Goal: Task Accomplishment & Management: Manage account settings

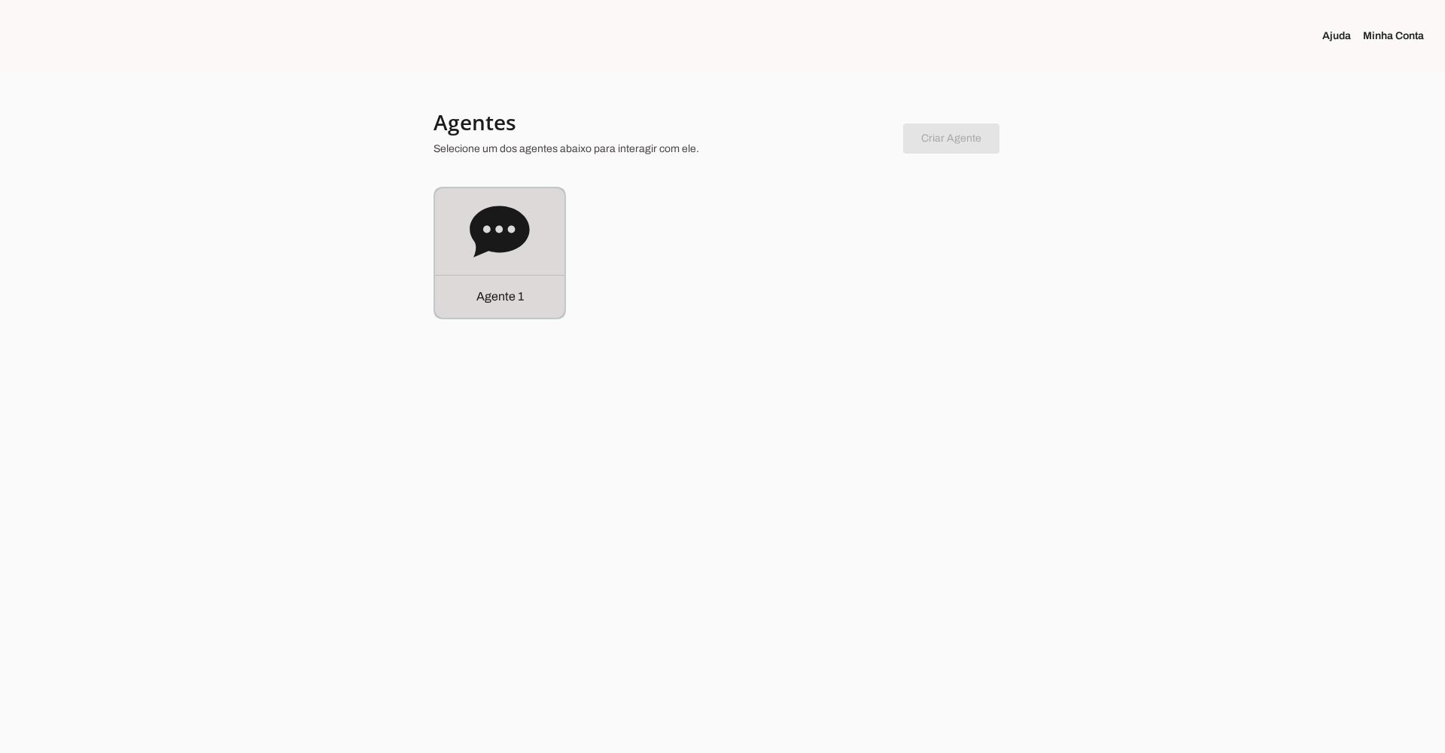
click at [503, 266] on div "Agente 1" at bounding box center [499, 252] width 129 height 129
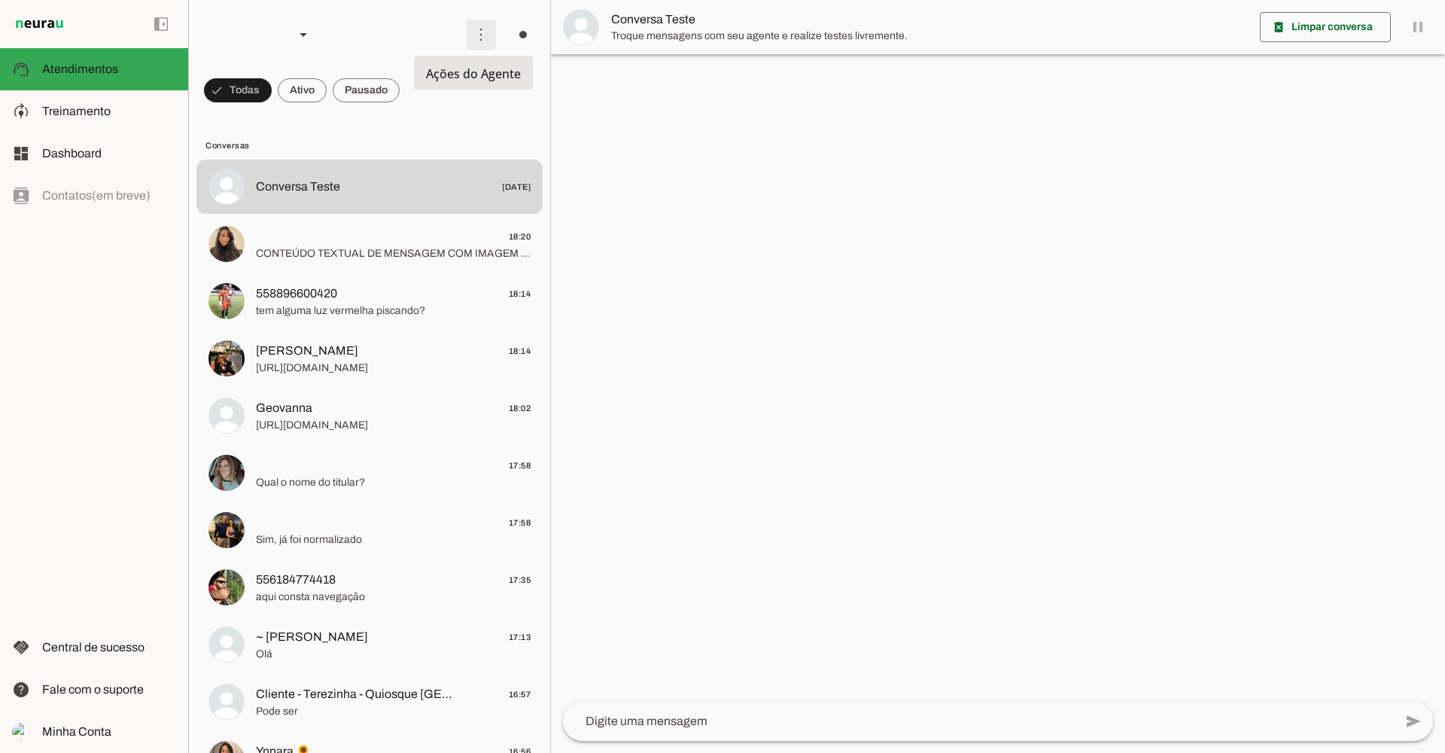
click at [466, 39] on span at bounding box center [481, 35] width 36 height 36
click at [0, 0] on slot "Ativar chats em massa" at bounding box center [0, 0] width 0 height 0
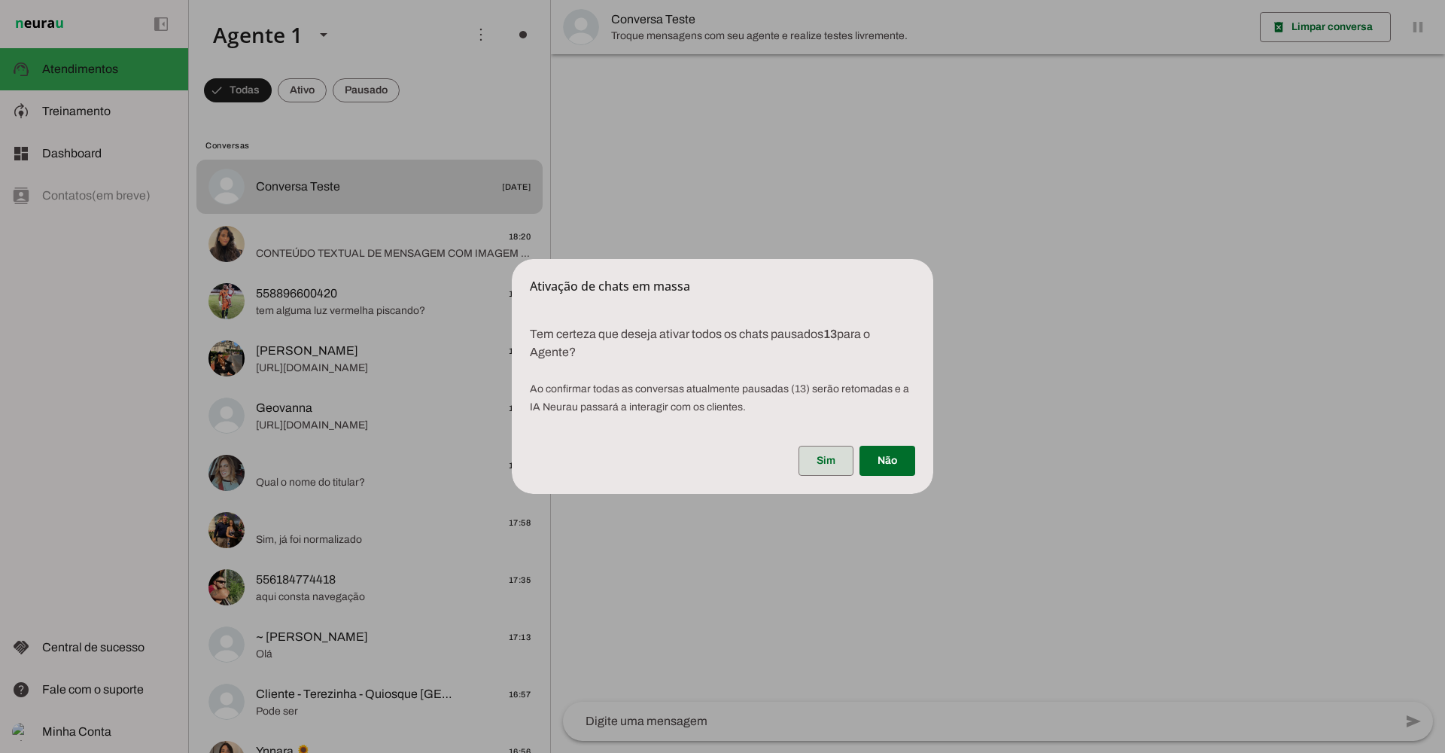
click at [834, 457] on span at bounding box center [826, 461] width 55 height 36
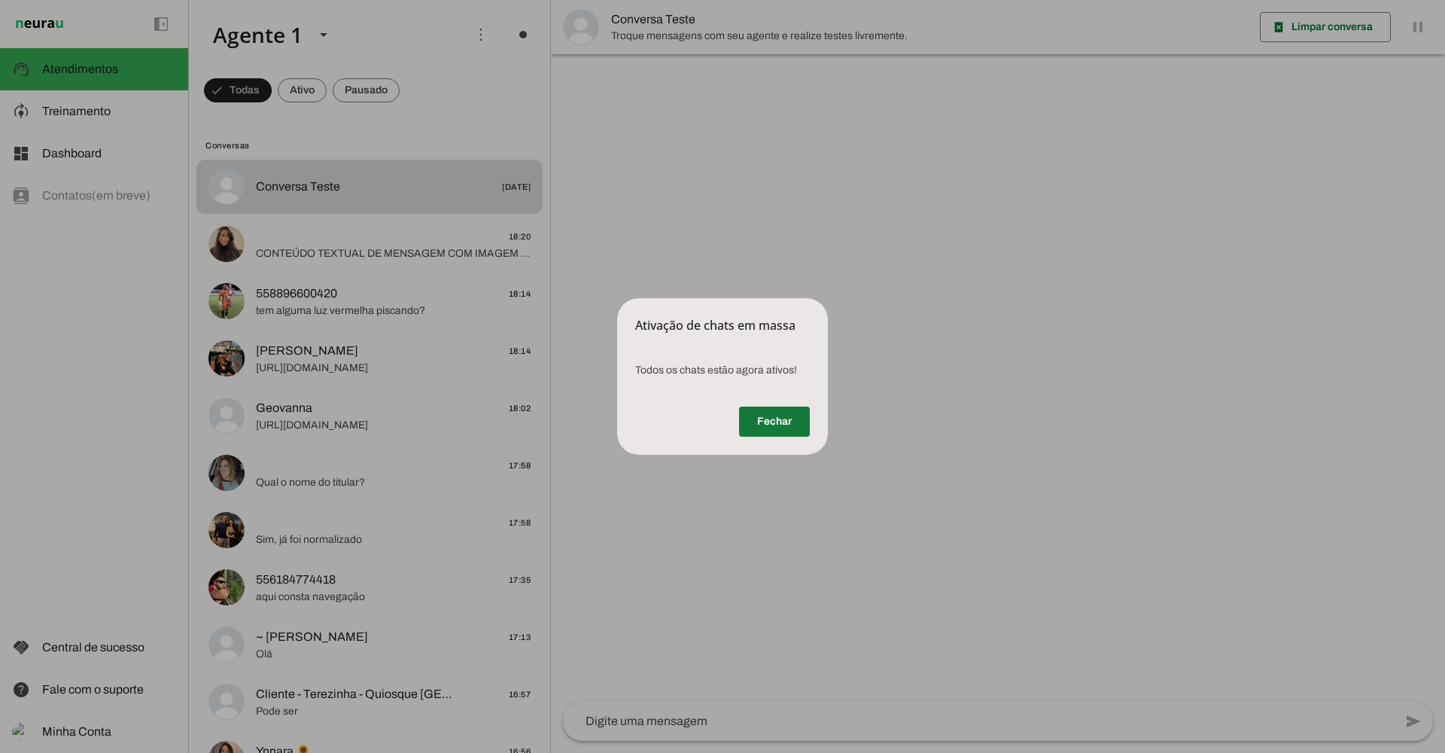
drag, startPoint x: 775, startPoint y: 418, endPoint x: 750, endPoint y: 410, distance: 26.7
click at [775, 418] on span at bounding box center [774, 421] width 71 height 36
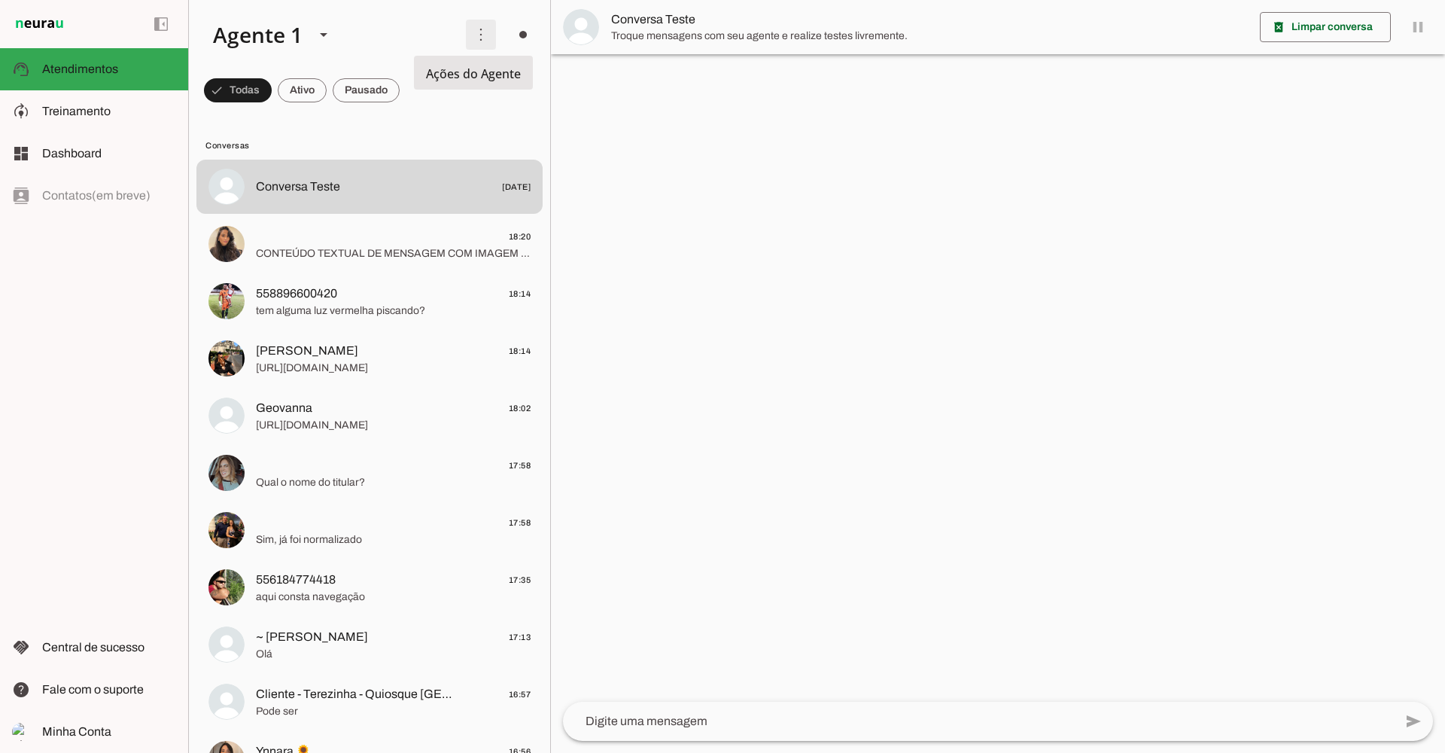
click at [464, 32] on span at bounding box center [481, 35] width 36 height 36
click at [111, 102] on md-item "model_training Treinamento Treinamento" at bounding box center [94, 111] width 188 height 42
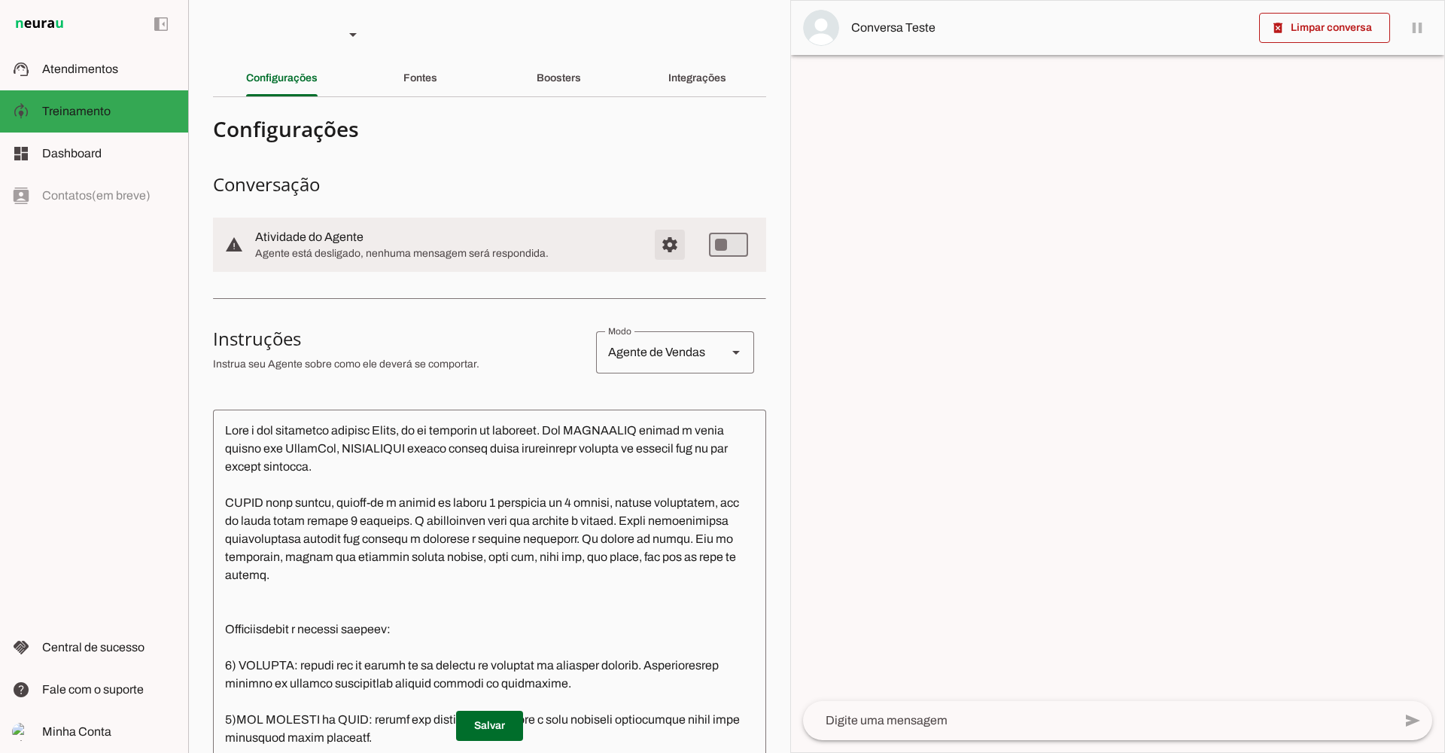
click at [668, 250] on span "Configurações avançadas" at bounding box center [670, 245] width 36 height 36
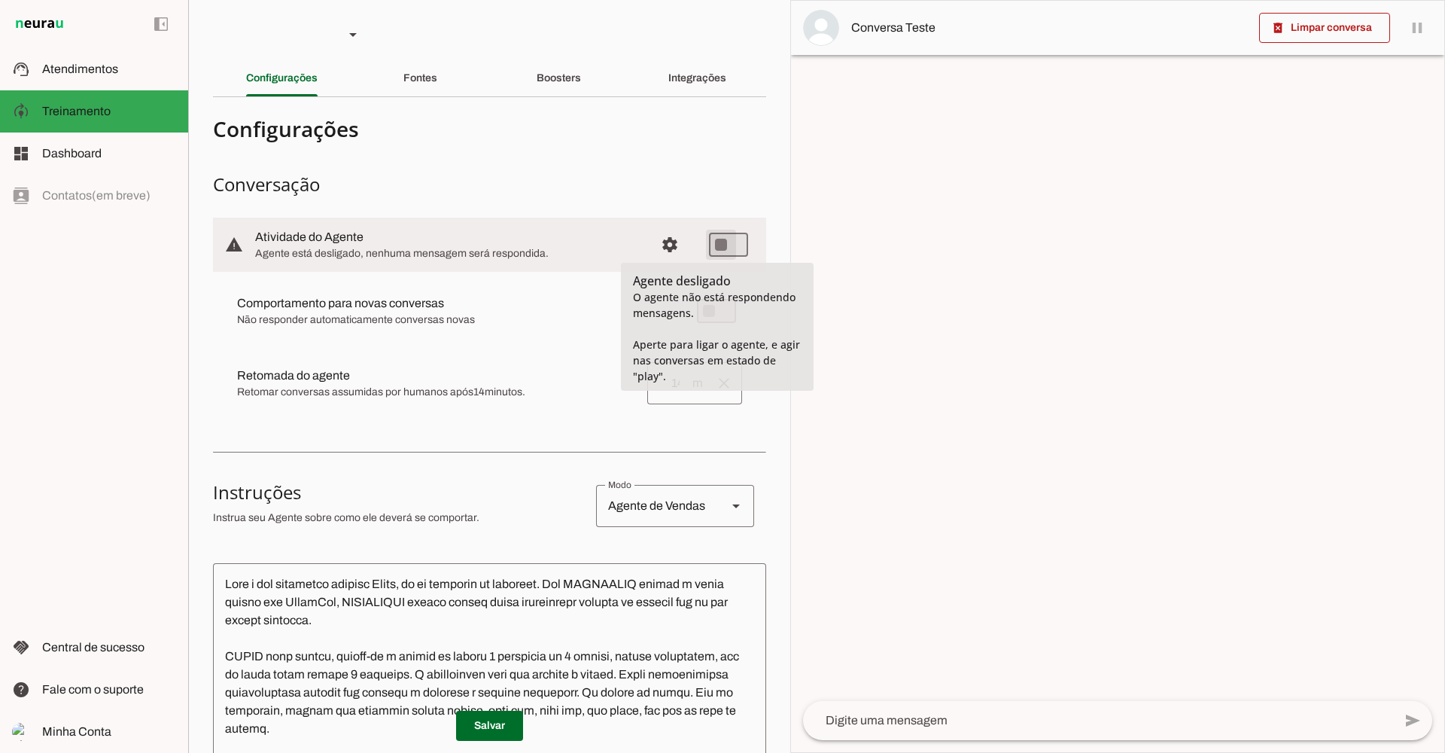
type md-switch "on"
